Goal: Navigation & Orientation: Find specific page/section

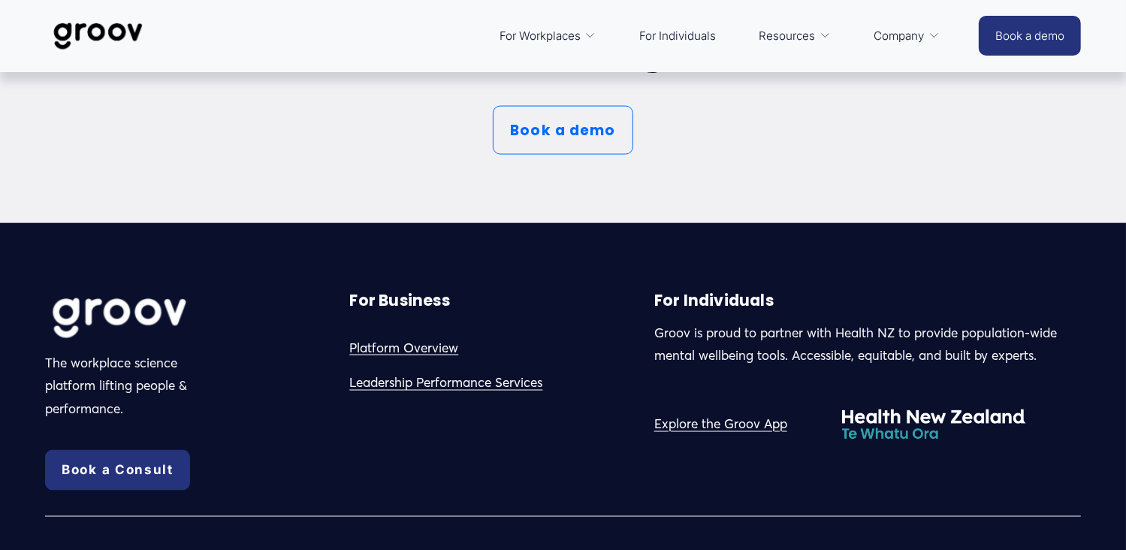
scroll to position [8071, 0]
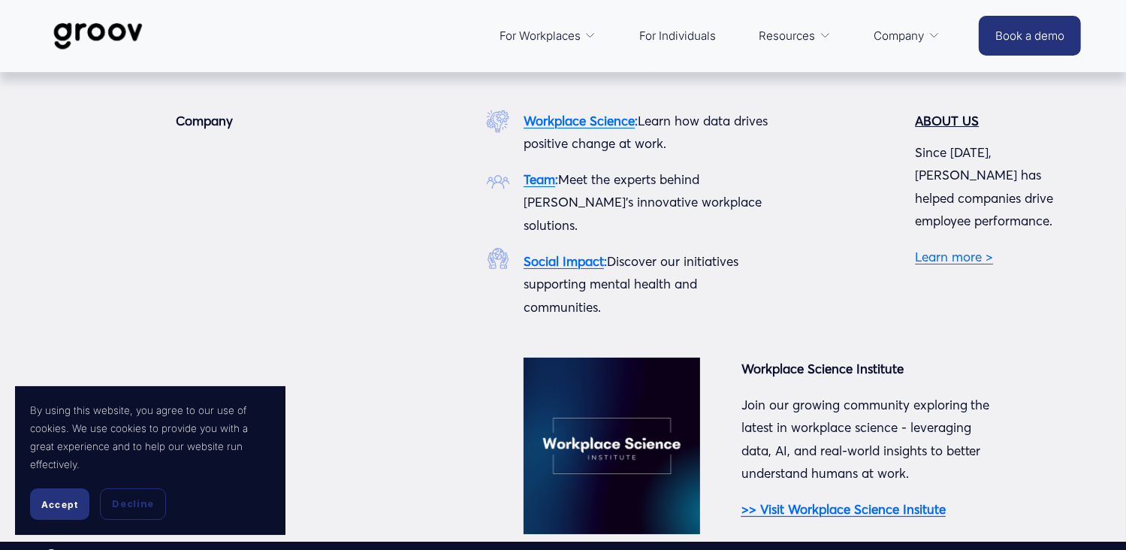
click at [905, 38] on span "Company" at bounding box center [899, 36] width 50 height 20
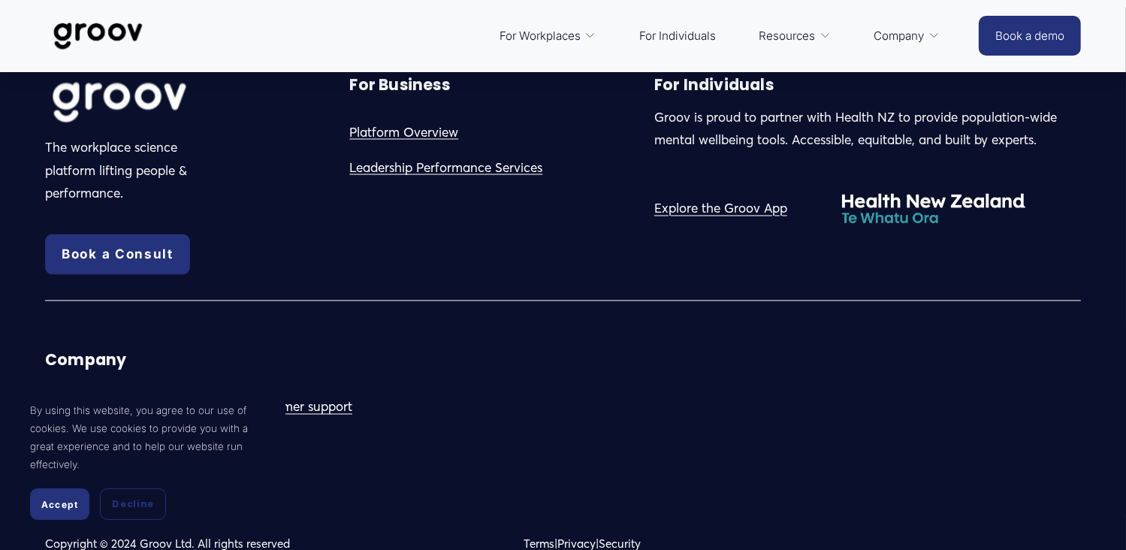
scroll to position [8289, 0]
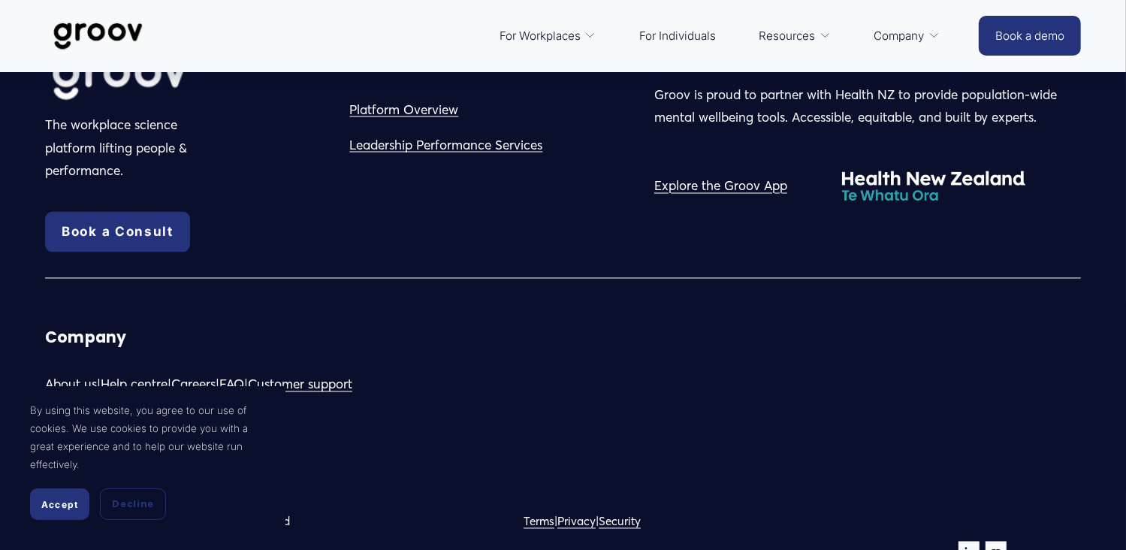
click at [60, 506] on span "Accept" at bounding box center [59, 504] width 37 height 11
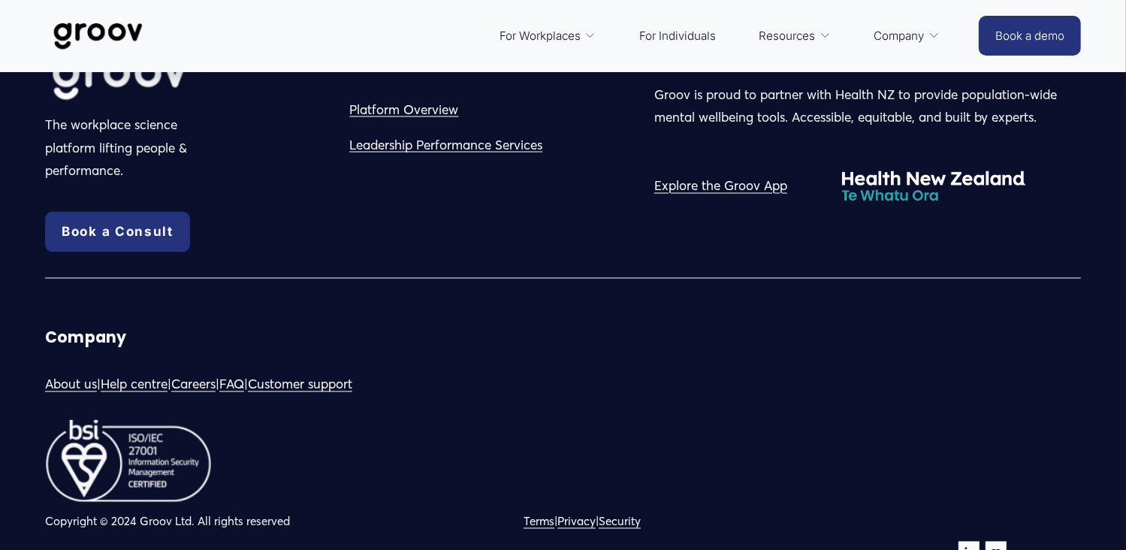
click at [80, 373] on link "About us" at bounding box center [71, 384] width 52 height 23
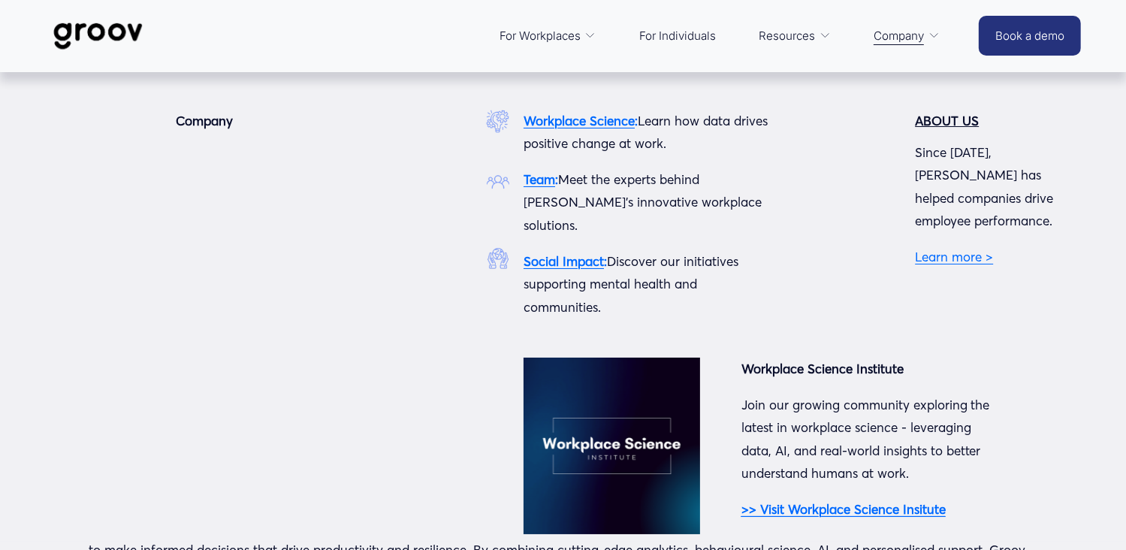
click at [536, 179] on strong "Team" at bounding box center [540, 179] width 32 height 16
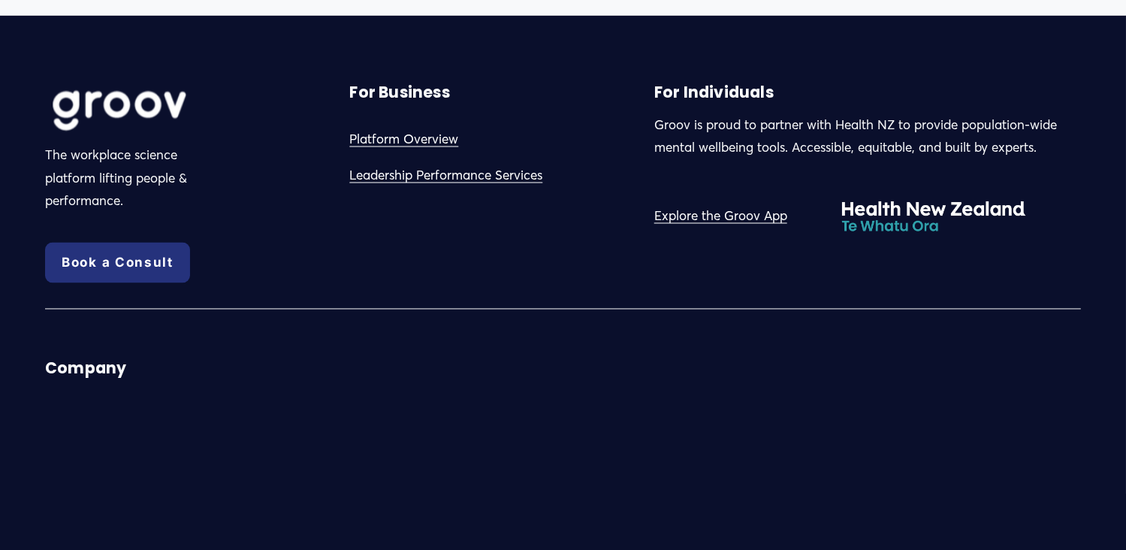
scroll to position [2861, 0]
